Goal: Check status: Check status

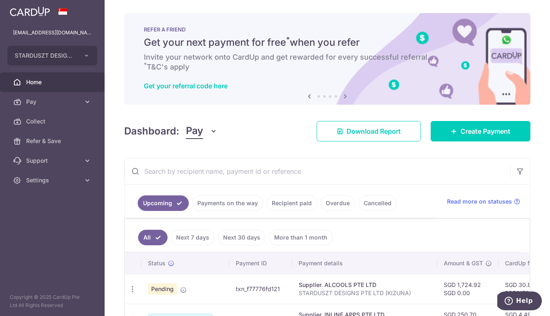
click at [254, 172] on input "text" at bounding box center [318, 171] width 386 height 26
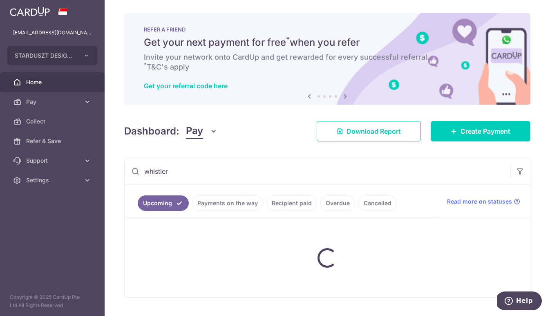
type input "whistler"
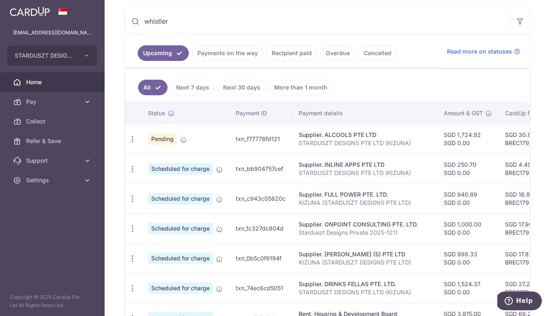
scroll to position [114, 0]
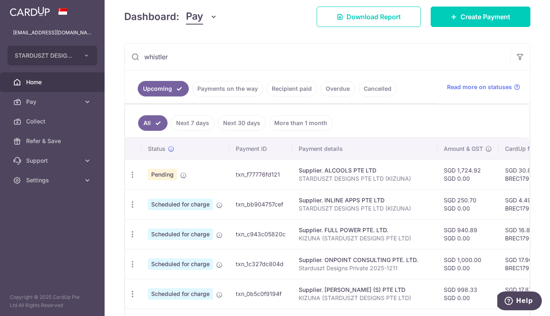
click at [136, 56] on icon at bounding box center [135, 57] width 8 height 8
click at [182, 58] on input "whistler" at bounding box center [318, 57] width 386 height 26
click at [285, 88] on link "Recipient paid" at bounding box center [292, 89] width 51 height 16
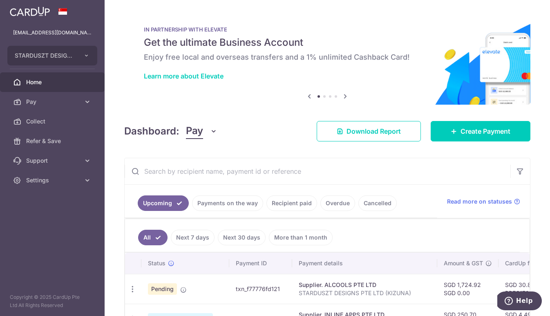
click at [343, 177] on input "text" at bounding box center [318, 171] width 386 height 26
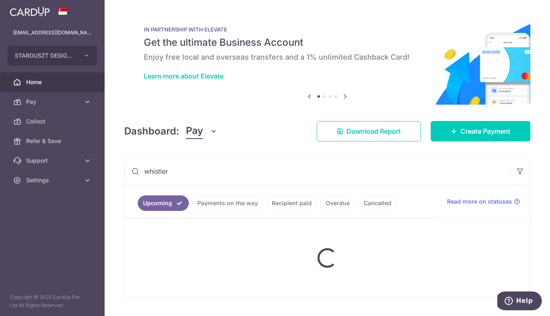
type input "whistler"
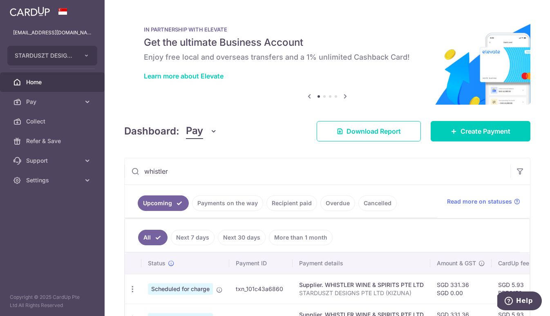
scroll to position [112, 0]
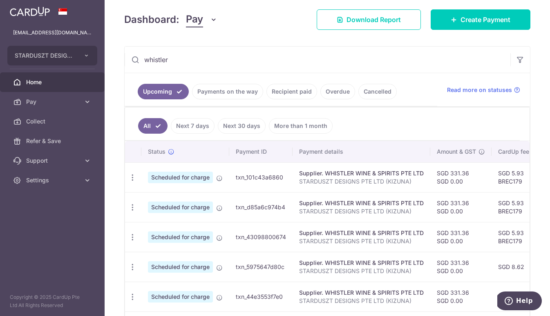
click at [296, 94] on link "Recipient paid" at bounding box center [292, 92] width 51 height 16
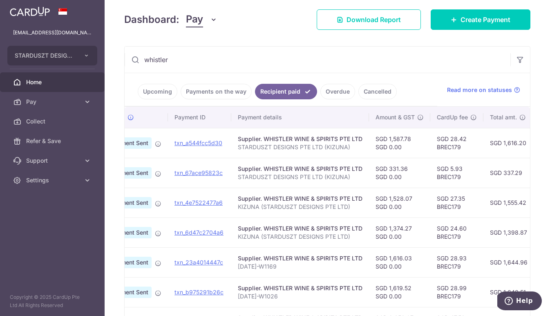
scroll to position [0, 11]
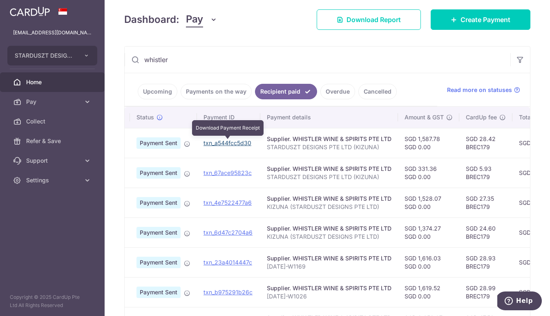
click at [224, 143] on link "txn_a544fcc5d30" at bounding box center [228, 142] width 48 height 7
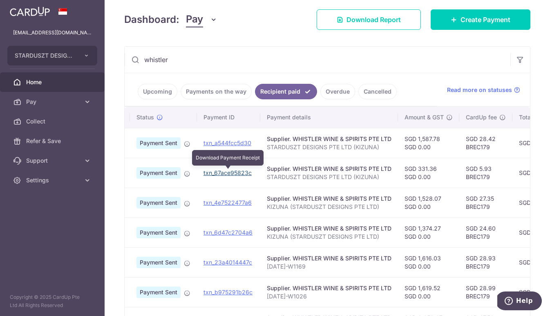
click at [218, 172] on link "txn_67ace95823c" at bounding box center [228, 172] width 48 height 7
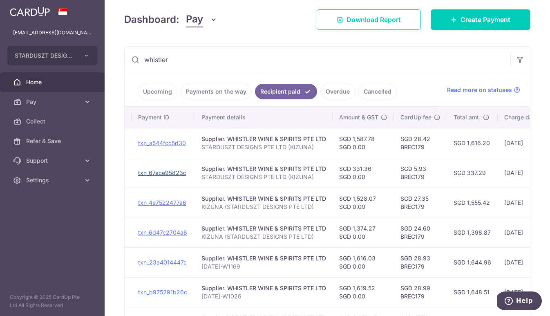
scroll to position [0, 72]
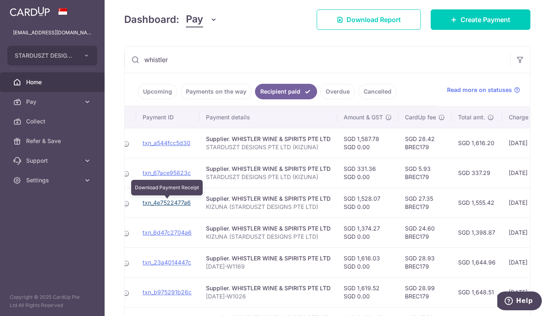
click at [158, 202] on link "txn_4e7522477a6" at bounding box center [167, 202] width 48 height 7
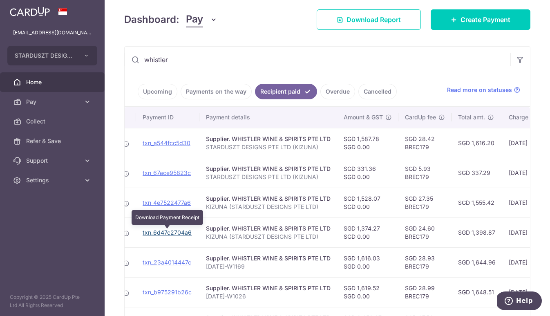
click at [182, 233] on link "txn_6d47c2704a6" at bounding box center [167, 232] width 49 height 7
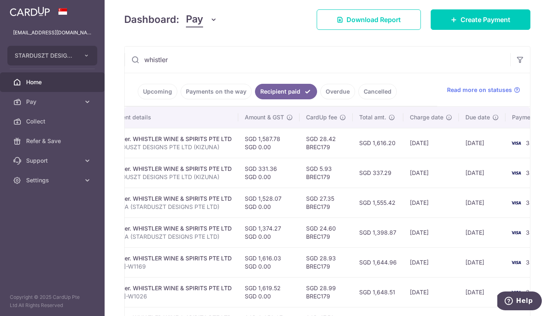
scroll to position [0, 209]
